Goal: Use online tool/utility: Utilize a website feature to perform a specific function

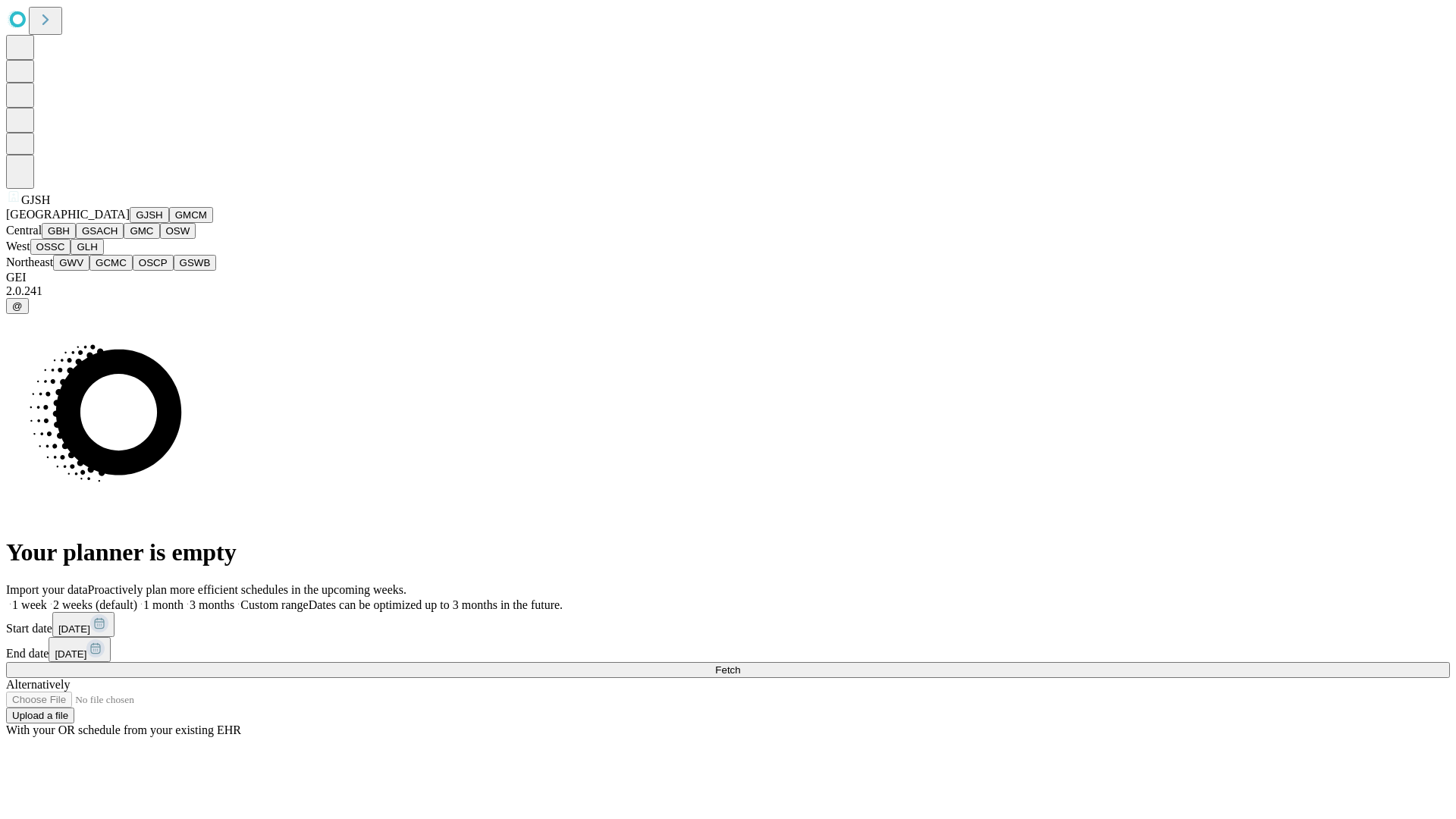
click at [130, 223] on button "GJSH" at bounding box center [149, 214] width 40 height 16
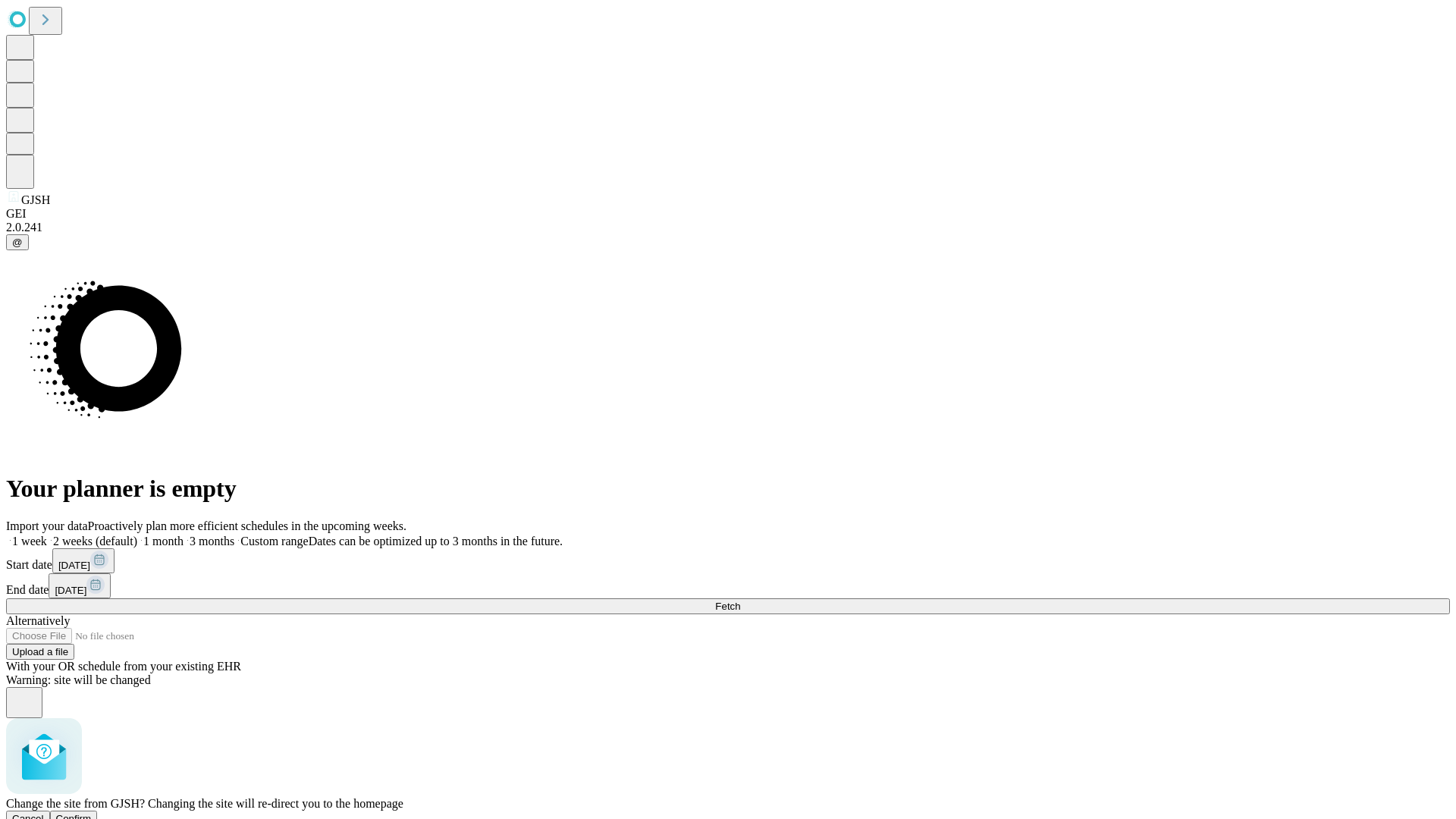
click at [92, 813] on span "Confirm" at bounding box center [73, 818] width 36 height 11
click at [47, 534] on label "1 week" at bounding box center [27, 541] width 41 height 13
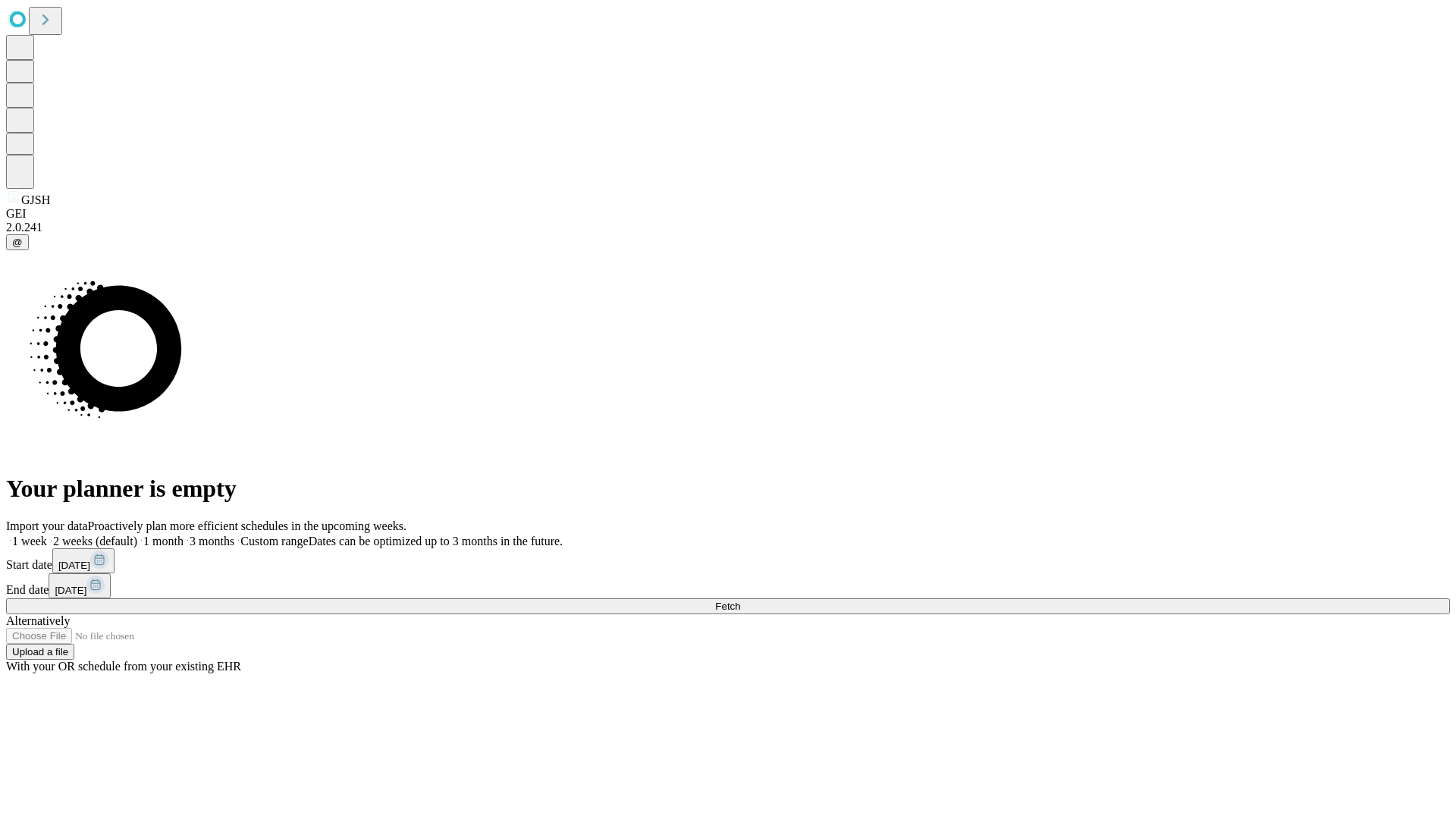
click at [740, 600] on span "Fetch" at bounding box center [728, 606] width 25 height 11
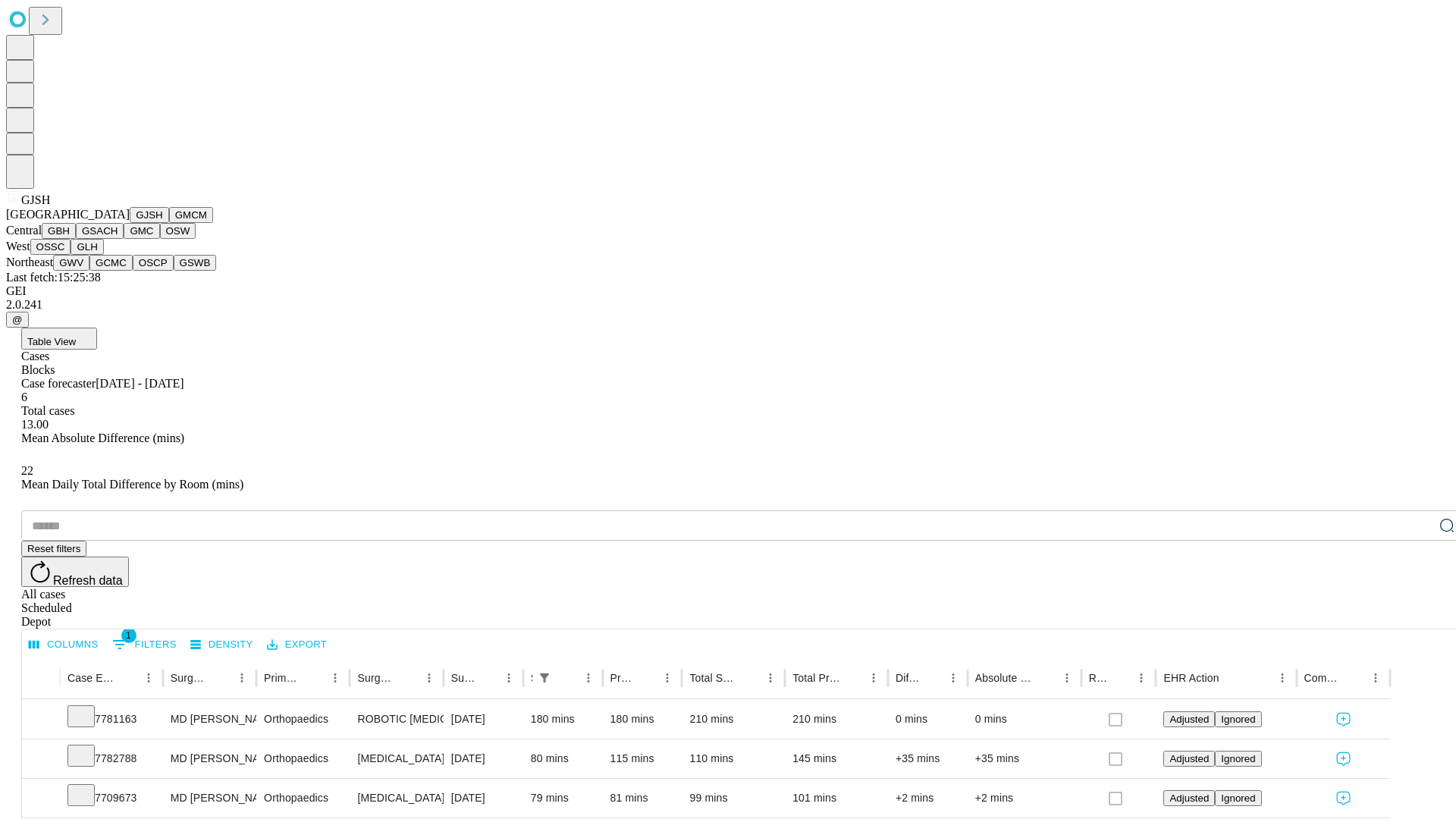
click at [169, 223] on button "GMCM" at bounding box center [191, 214] width 44 height 16
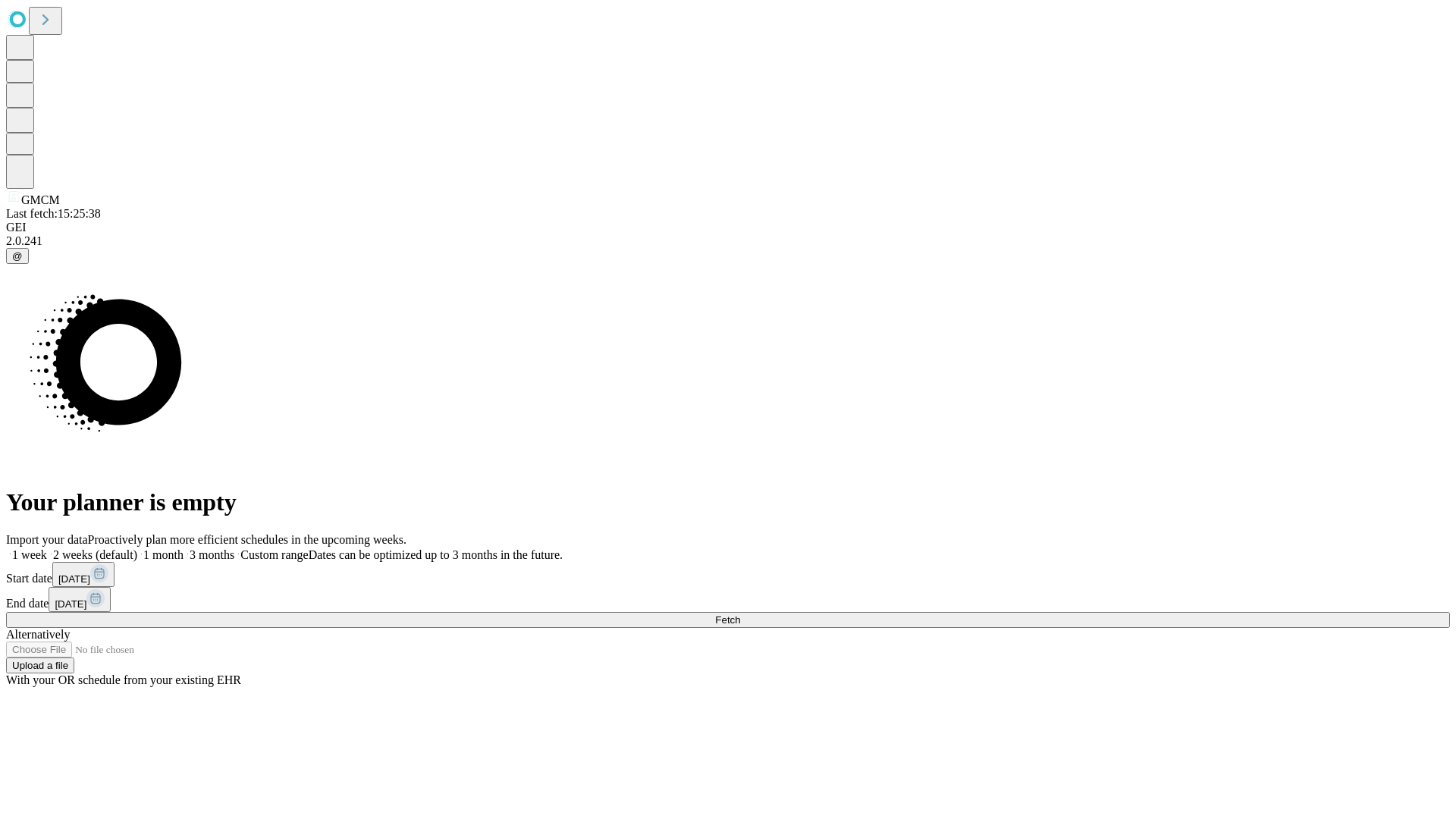
click at [47, 548] on label "1 week" at bounding box center [27, 555] width 41 height 13
click at [740, 614] on span "Fetch" at bounding box center [728, 620] width 25 height 11
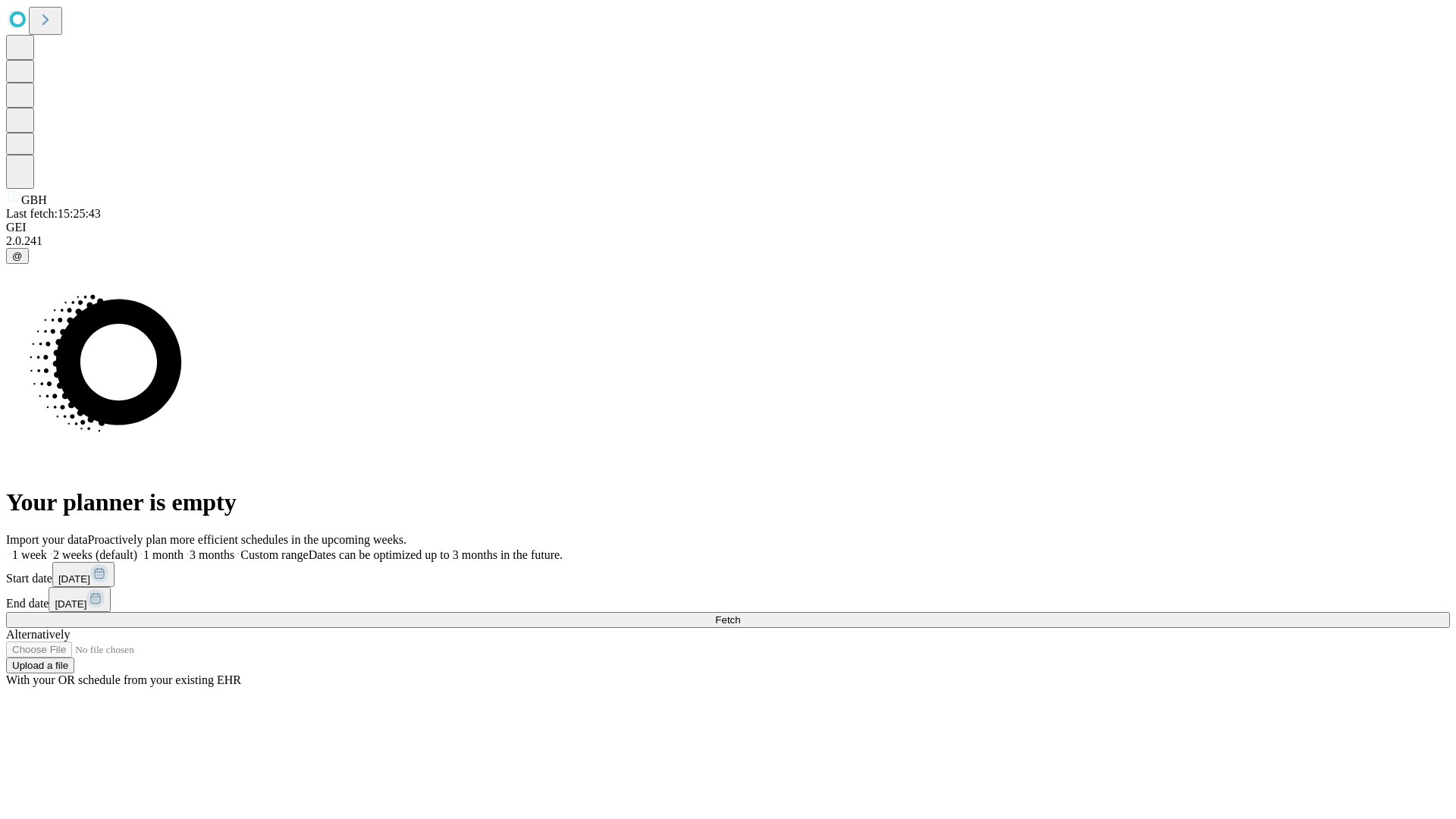
click at [47, 548] on label "1 week" at bounding box center [27, 555] width 41 height 13
click at [740, 614] on span "Fetch" at bounding box center [728, 620] width 25 height 11
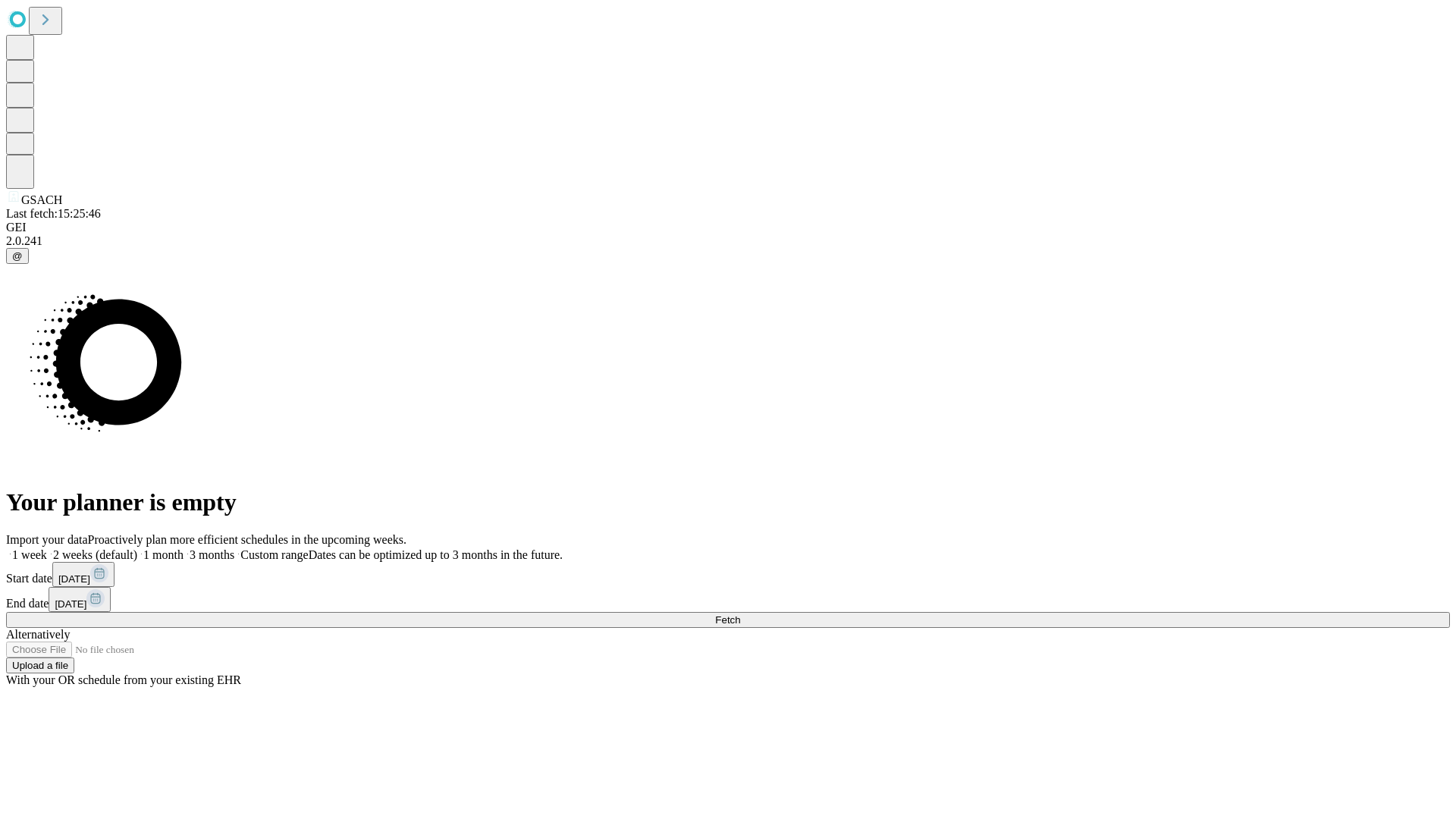
click at [47, 548] on label "1 week" at bounding box center [27, 555] width 41 height 13
click at [740, 614] on span "Fetch" at bounding box center [728, 620] width 25 height 11
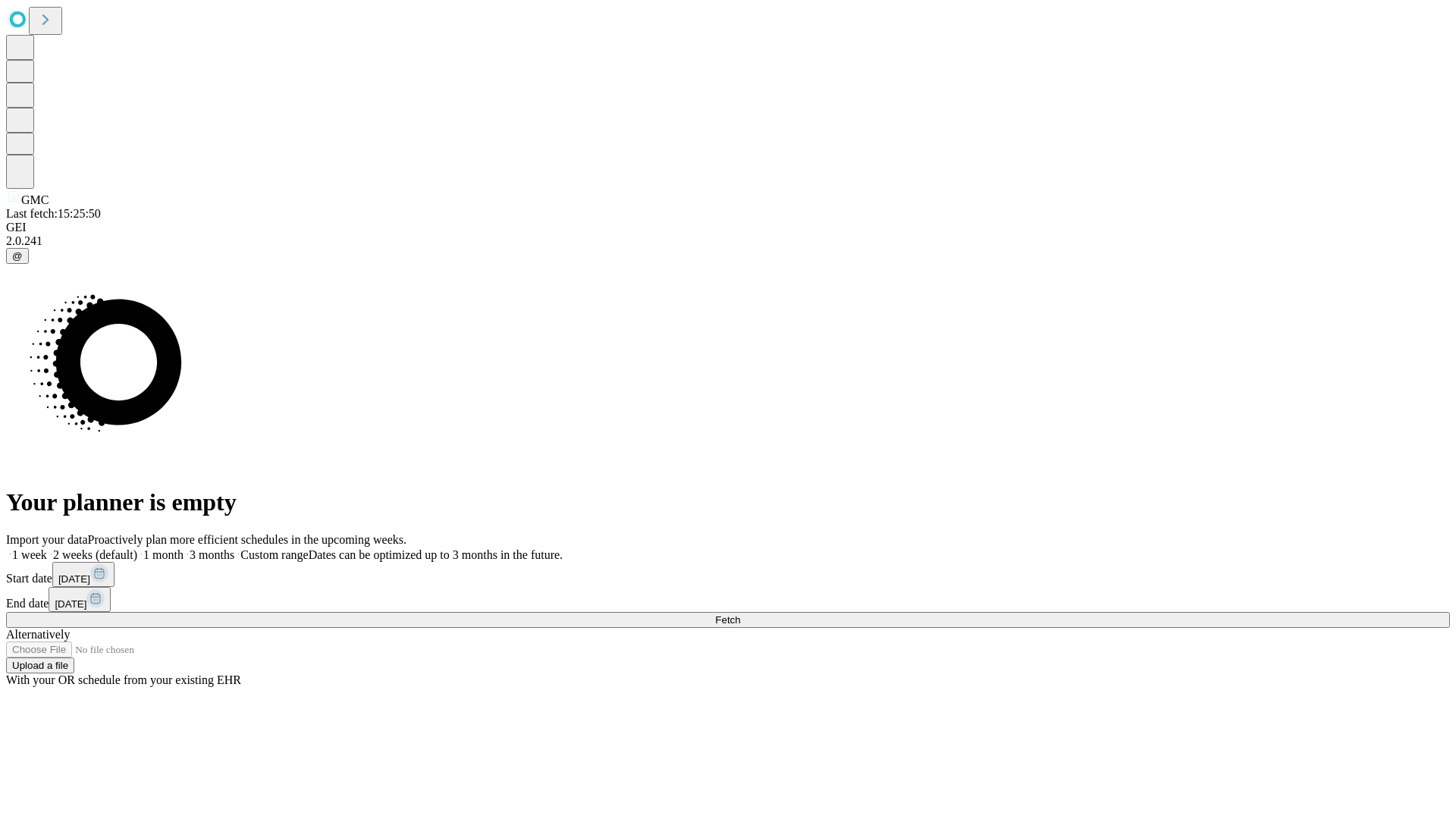
click at [47, 548] on label "1 week" at bounding box center [27, 555] width 41 height 13
click at [740, 614] on span "Fetch" at bounding box center [728, 620] width 25 height 11
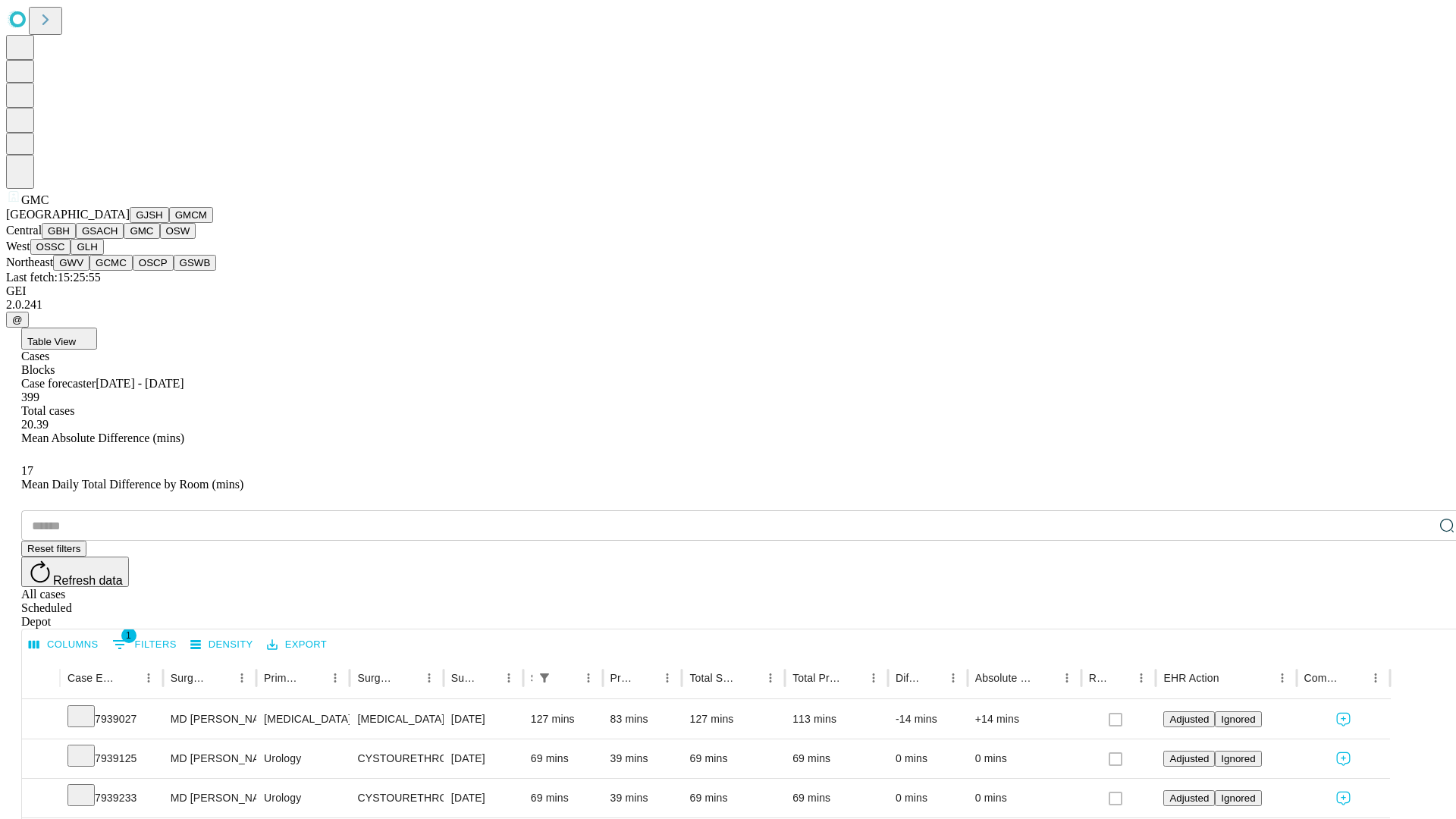
click at [160, 239] on button "OSW" at bounding box center [178, 230] width 37 height 16
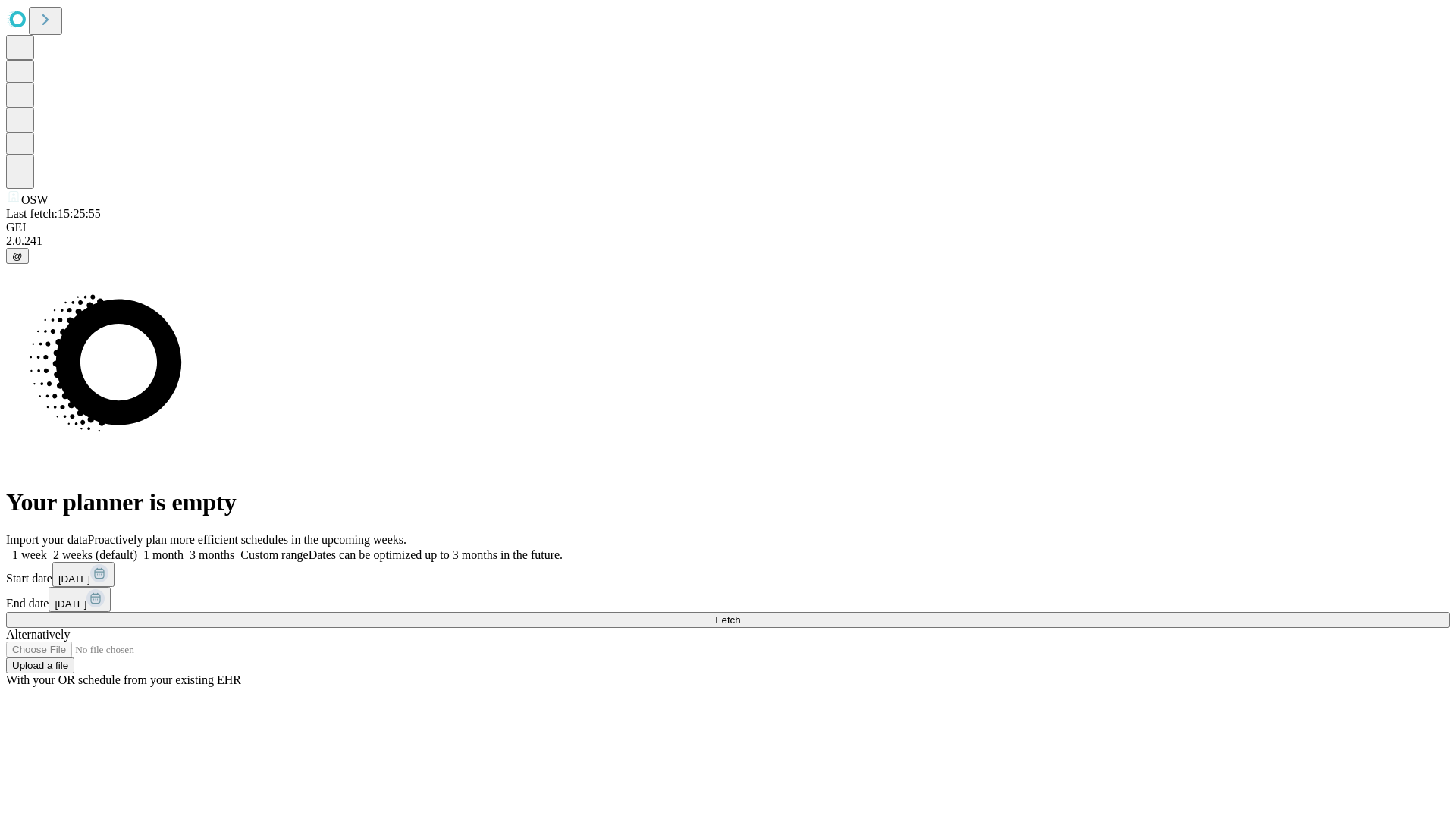
click at [47, 548] on label "1 week" at bounding box center [27, 555] width 41 height 13
click at [740, 614] on span "Fetch" at bounding box center [728, 620] width 25 height 11
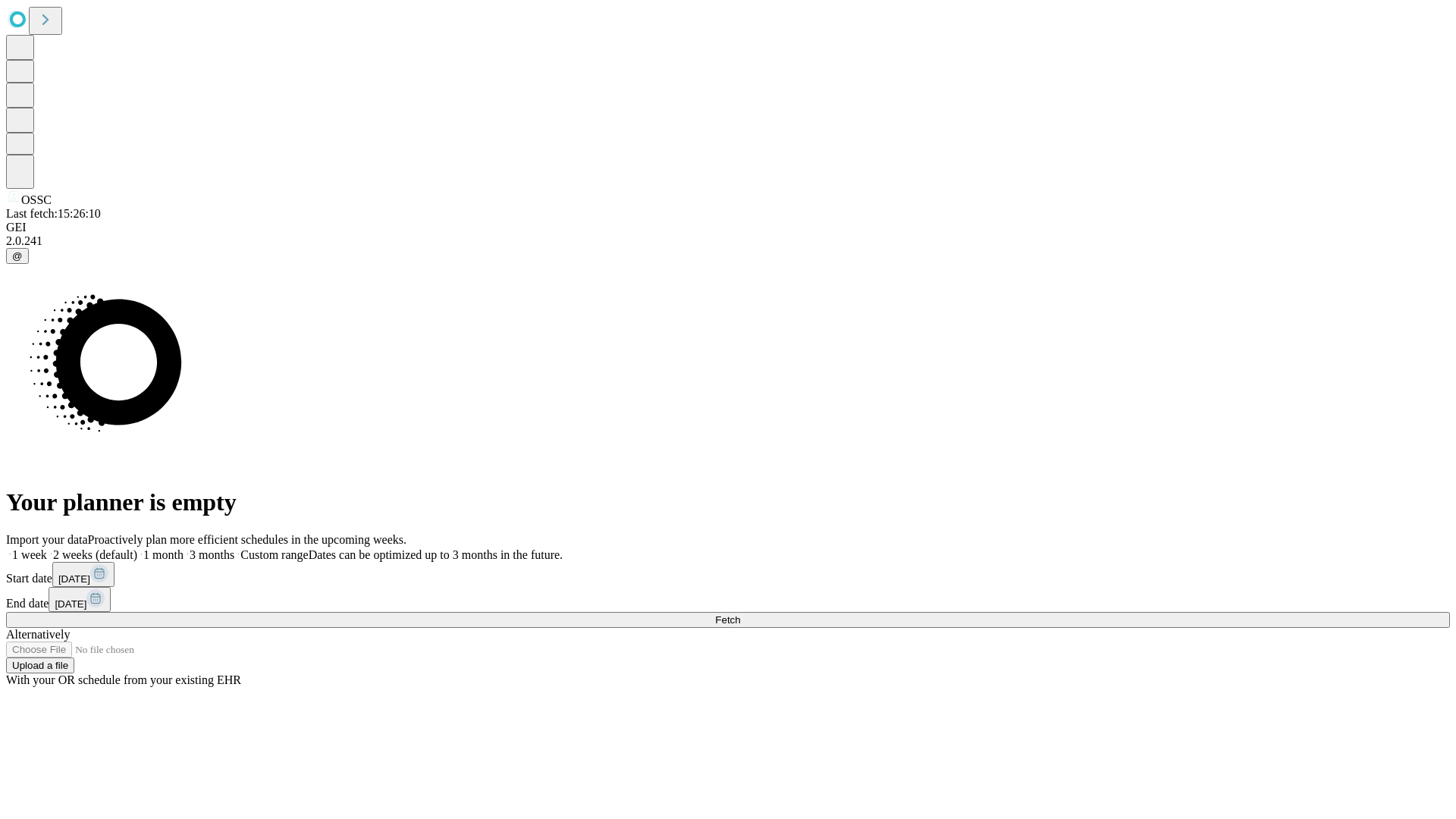
click at [47, 548] on label "1 week" at bounding box center [27, 555] width 41 height 13
click at [740, 614] on span "Fetch" at bounding box center [728, 620] width 25 height 11
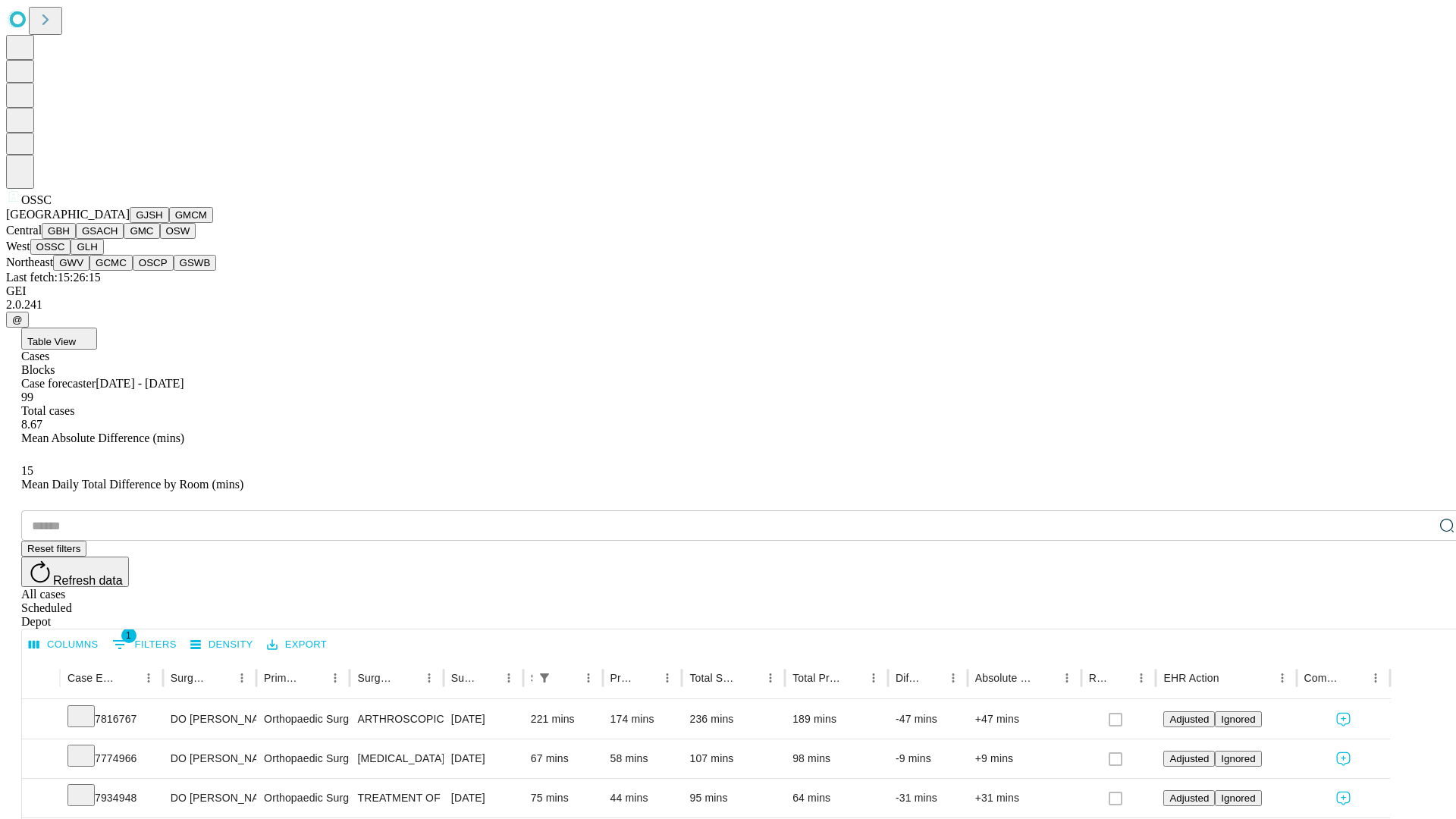
click at [103, 254] on button "GLH" at bounding box center [87, 246] width 33 height 16
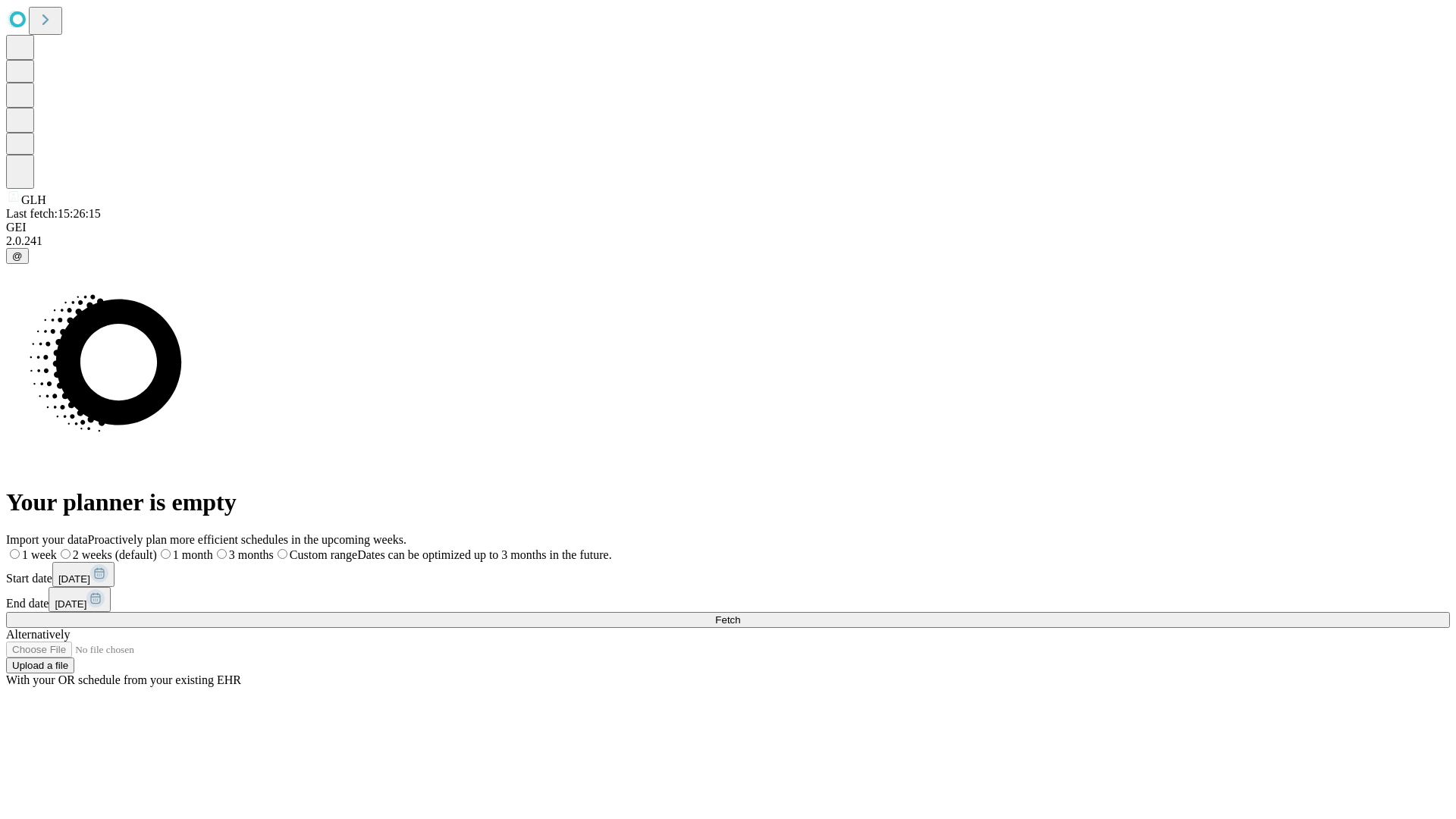
click at [57, 548] on label "1 week" at bounding box center [31, 555] width 51 height 13
click at [740, 614] on span "Fetch" at bounding box center [728, 620] width 25 height 11
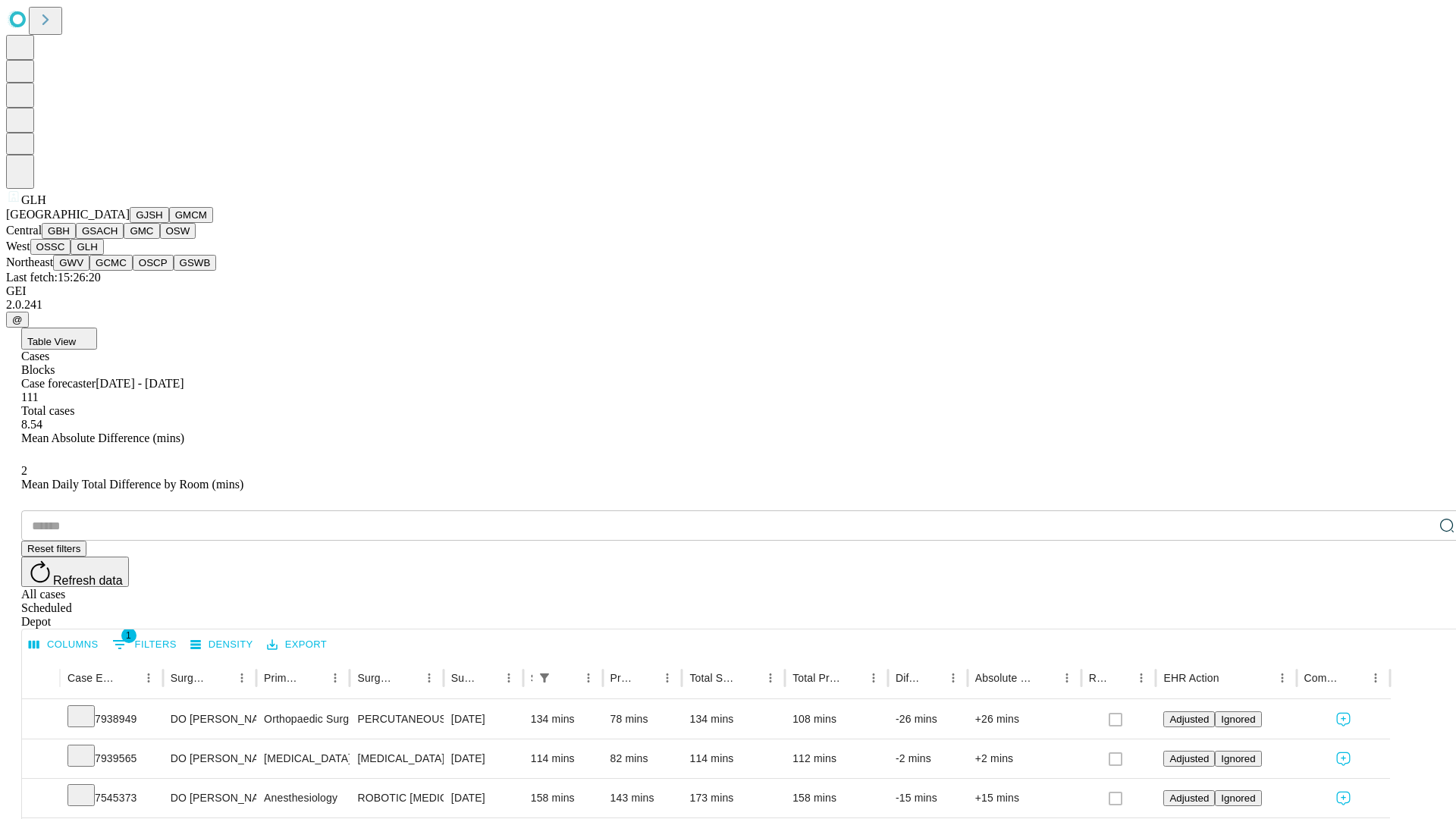
click at [89, 271] on button "GWV" at bounding box center [72, 262] width 37 height 16
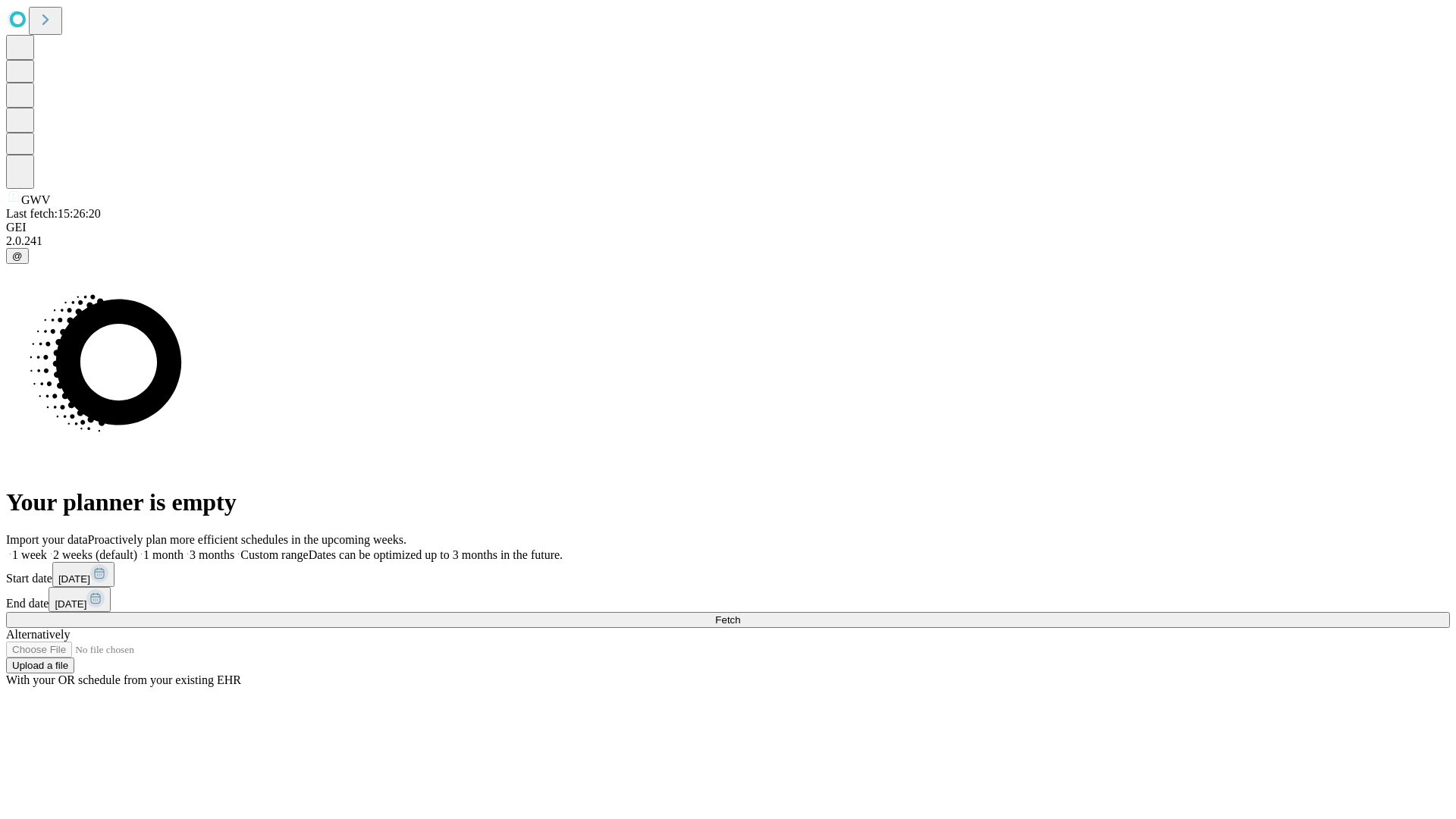
click at [47, 548] on label "1 week" at bounding box center [27, 555] width 41 height 13
click at [740, 614] on span "Fetch" at bounding box center [728, 620] width 25 height 11
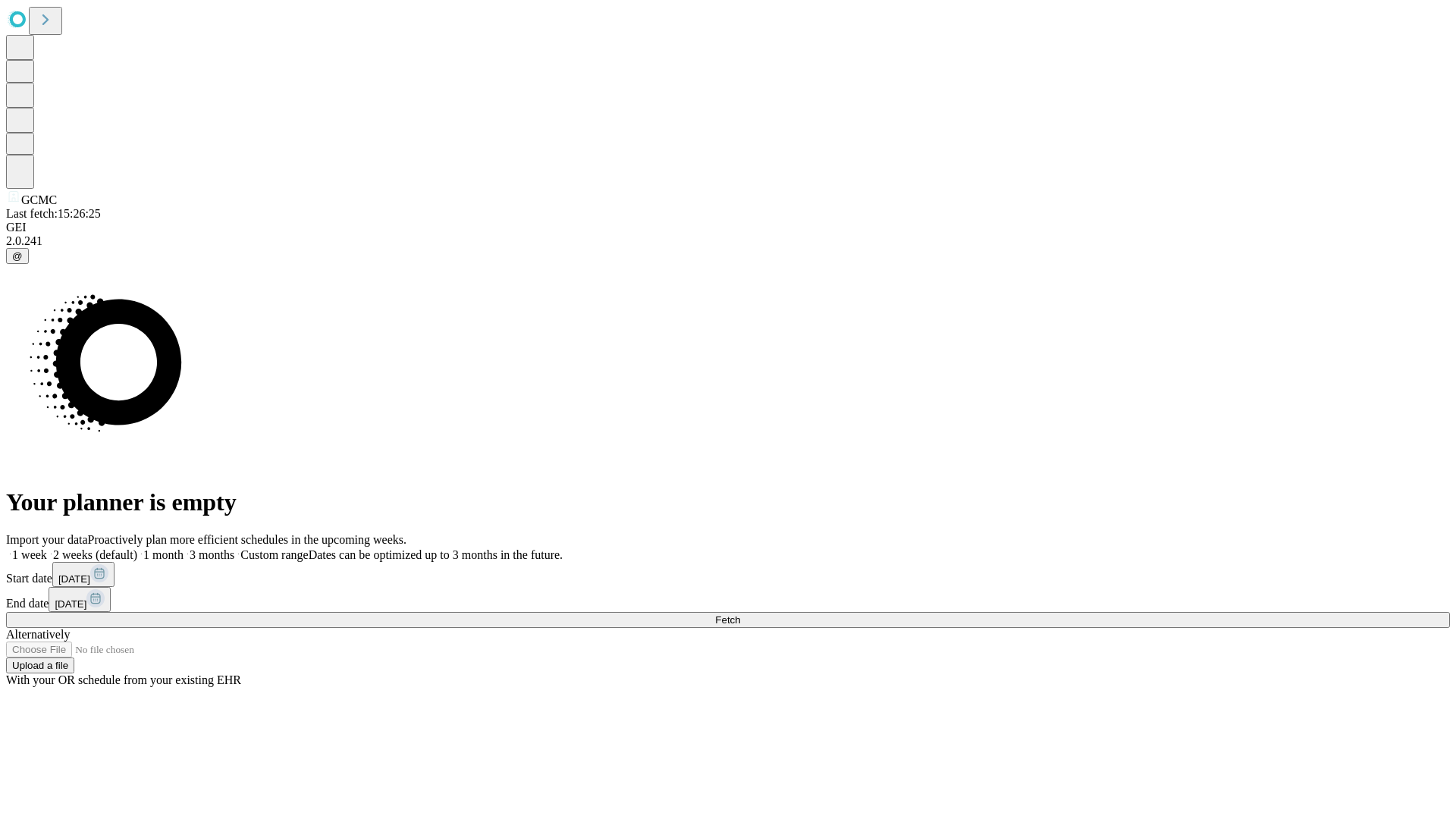
click at [47, 548] on label "1 week" at bounding box center [27, 555] width 41 height 13
click at [740, 614] on span "Fetch" at bounding box center [728, 620] width 25 height 11
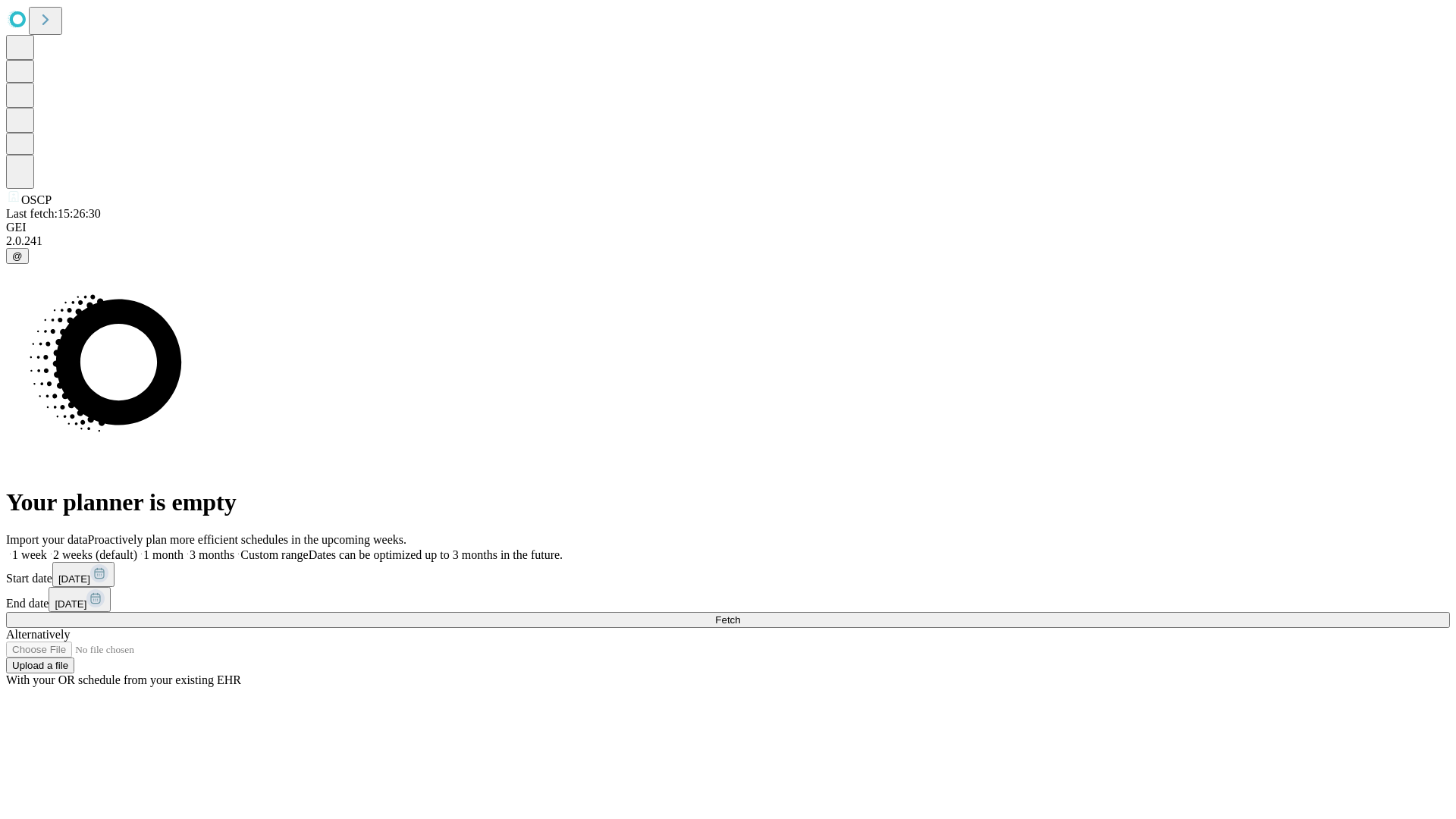
click at [740, 614] on span "Fetch" at bounding box center [728, 620] width 25 height 11
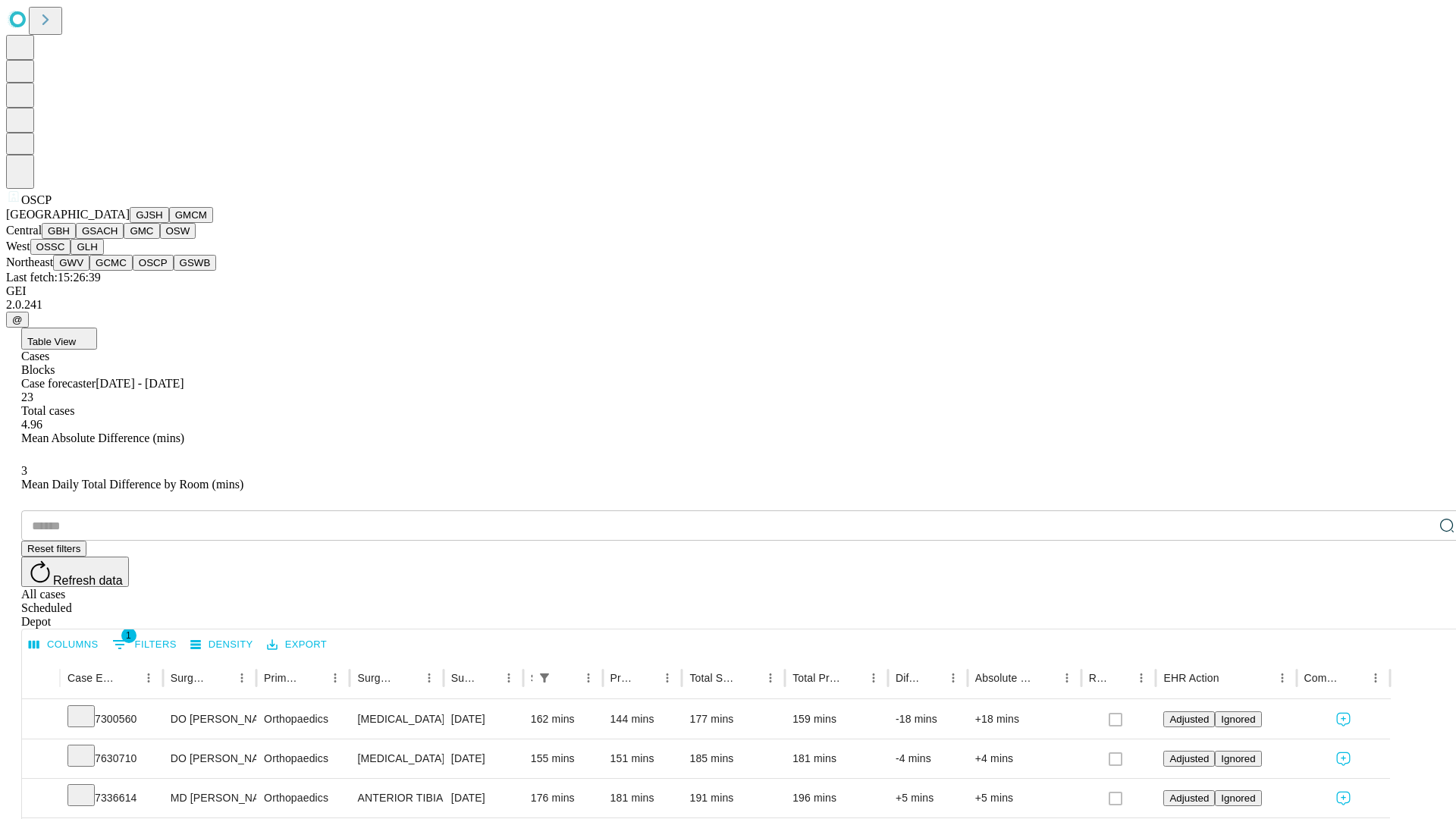
click at [174, 271] on button "GSWB" at bounding box center [195, 262] width 43 height 16
